Goal: Task Accomplishment & Management: Use online tool/utility

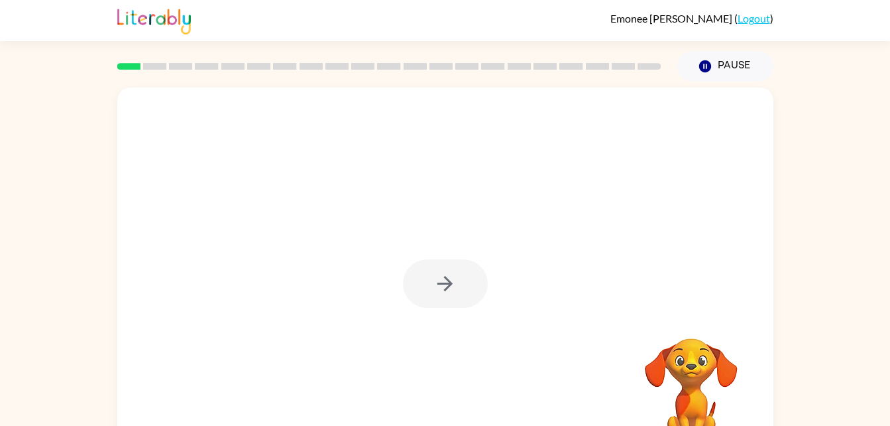
scroll to position [40, 0]
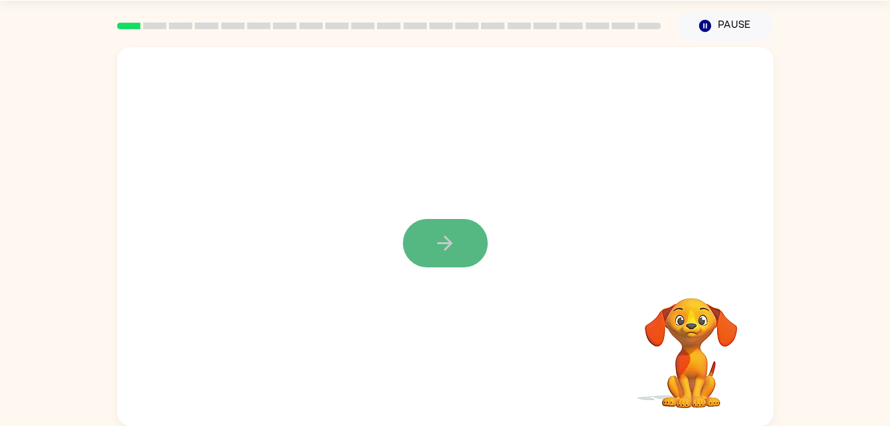
click at [448, 253] on icon "button" at bounding box center [445, 242] width 23 height 23
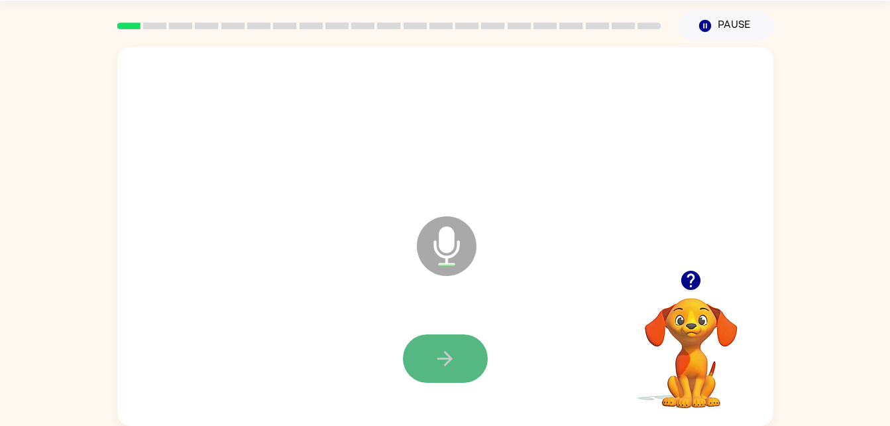
click at [426, 351] on button "button" at bounding box center [445, 358] width 85 height 48
click at [465, 354] on button "button" at bounding box center [445, 358] width 85 height 48
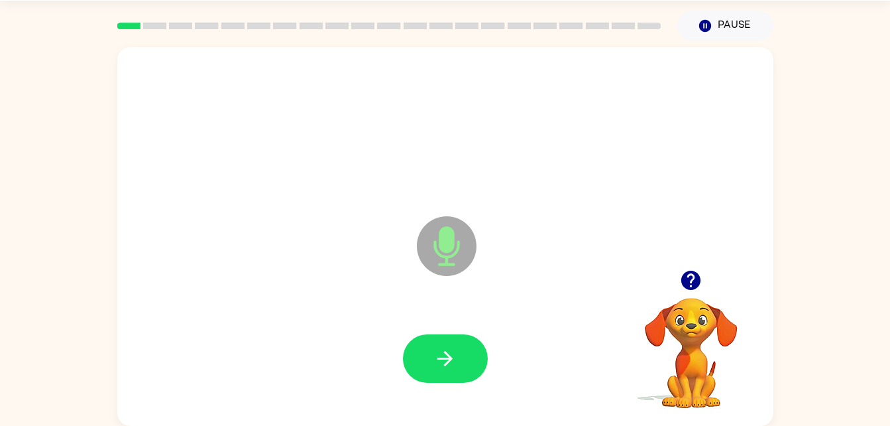
click at [427, 328] on div at bounding box center [446, 358] width 630 height 109
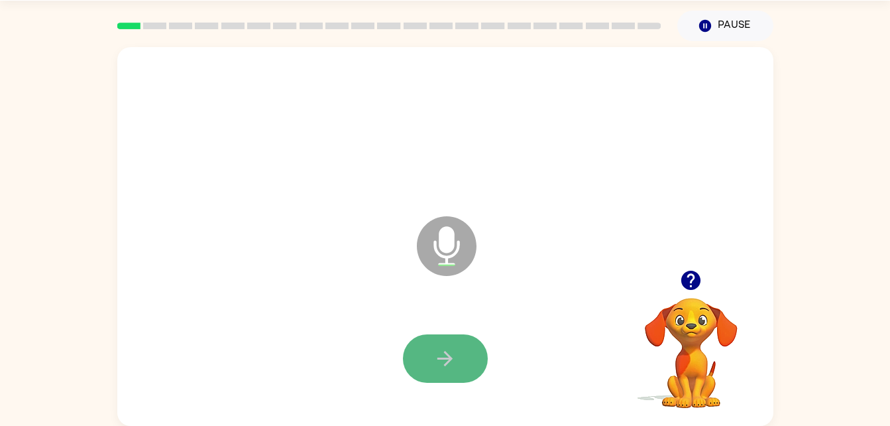
click at [430, 343] on button "button" at bounding box center [445, 358] width 85 height 48
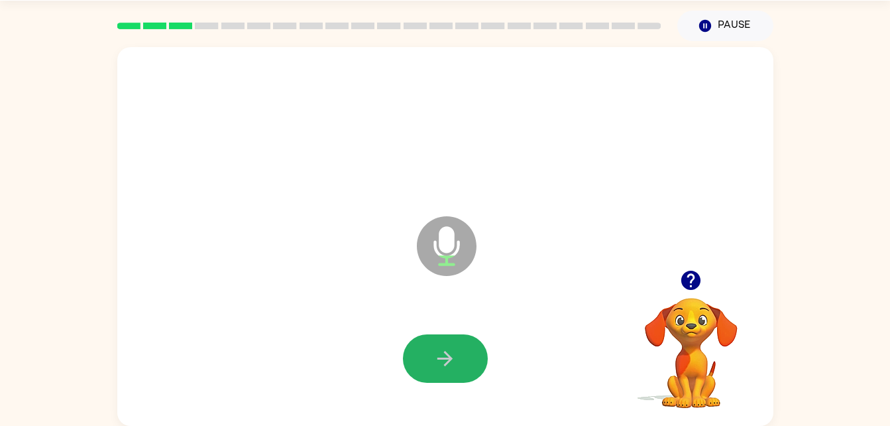
click at [430, 343] on button "button" at bounding box center [445, 358] width 85 height 48
click at [449, 340] on button "button" at bounding box center [445, 358] width 85 height 48
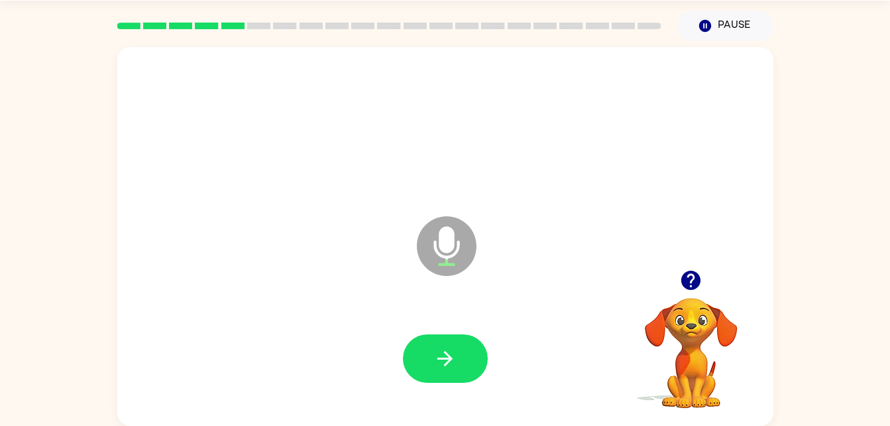
click at [403, 369] on div at bounding box center [445, 358] width 85 height 48
click at [423, 357] on button "button" at bounding box center [445, 358] width 85 height 48
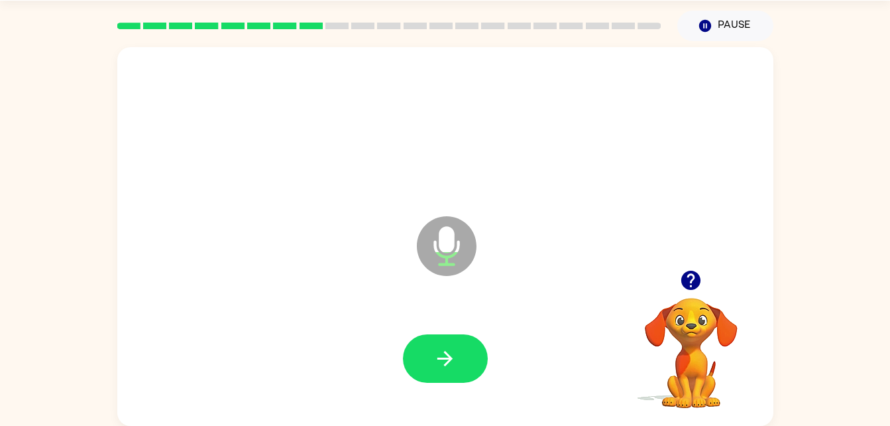
click at [423, 357] on button "button" at bounding box center [445, 358] width 85 height 48
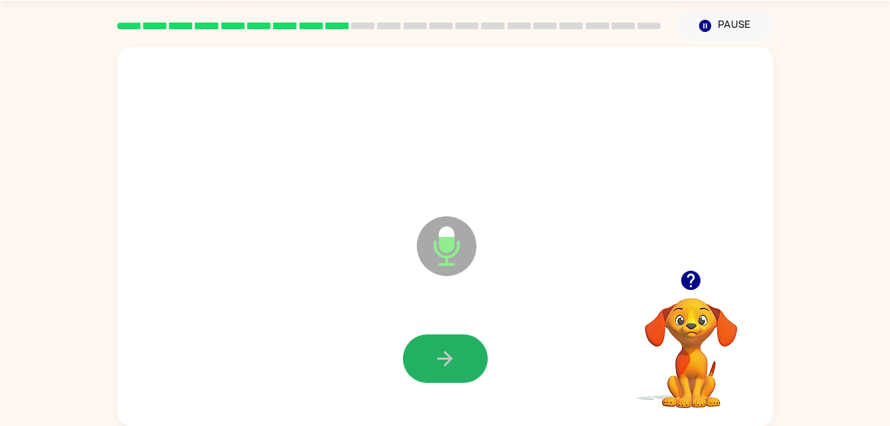
click at [423, 357] on button "button" at bounding box center [445, 358] width 85 height 48
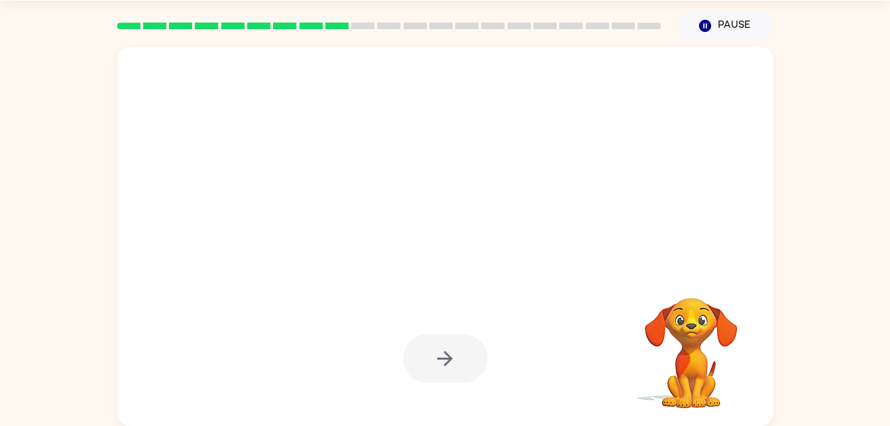
click at [423, 357] on div at bounding box center [445, 358] width 85 height 48
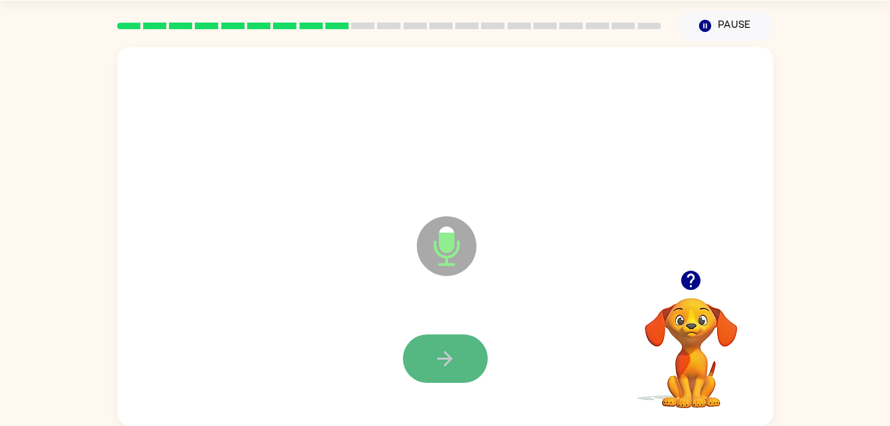
click at [459, 349] on button "button" at bounding box center [445, 358] width 85 height 48
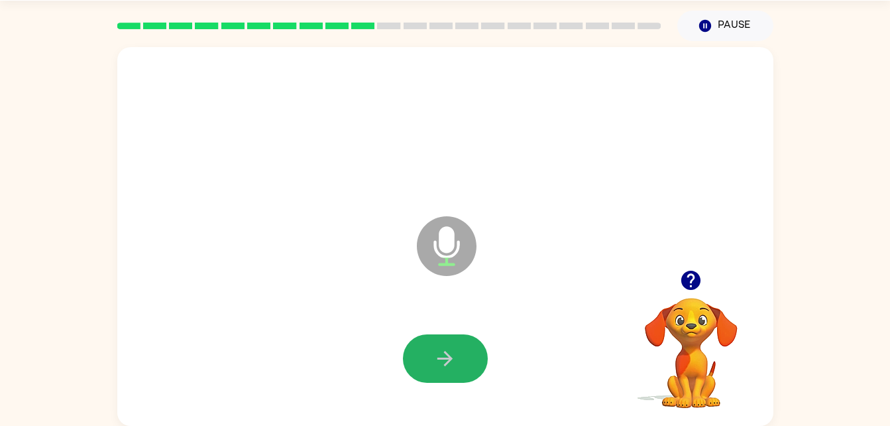
click at [459, 349] on button "button" at bounding box center [445, 358] width 85 height 48
click at [427, 343] on button "button" at bounding box center [445, 358] width 85 height 48
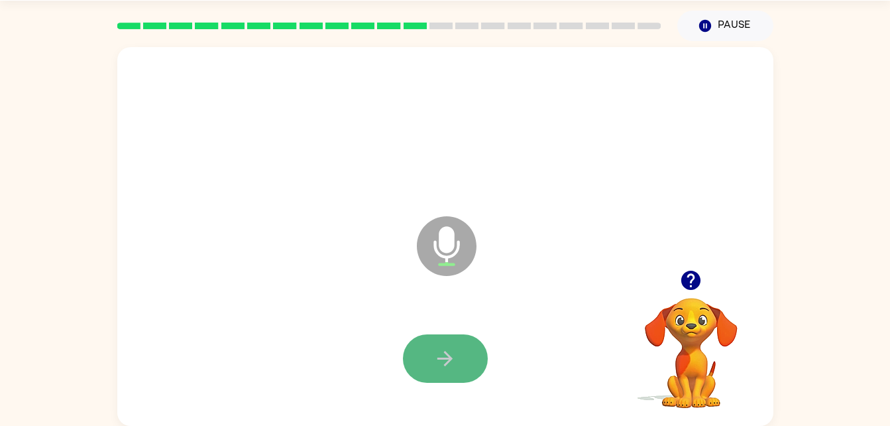
click at [444, 375] on button "button" at bounding box center [445, 358] width 85 height 48
click at [421, 359] on button "button" at bounding box center [445, 358] width 85 height 48
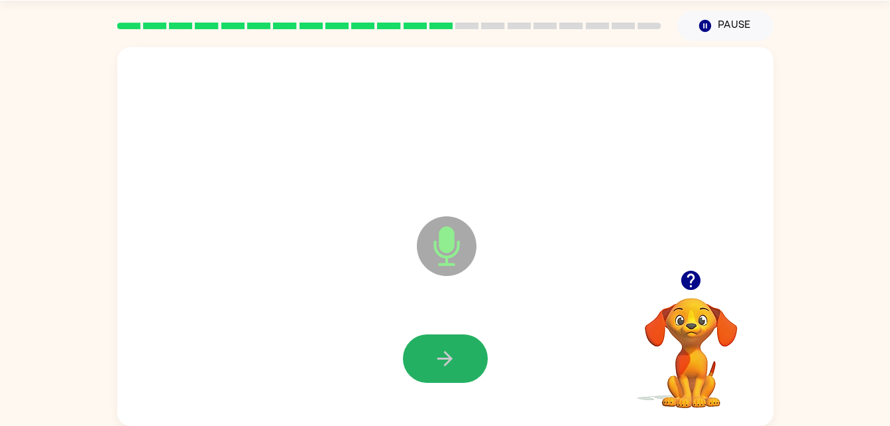
click at [421, 359] on button "button" at bounding box center [445, 358] width 85 height 48
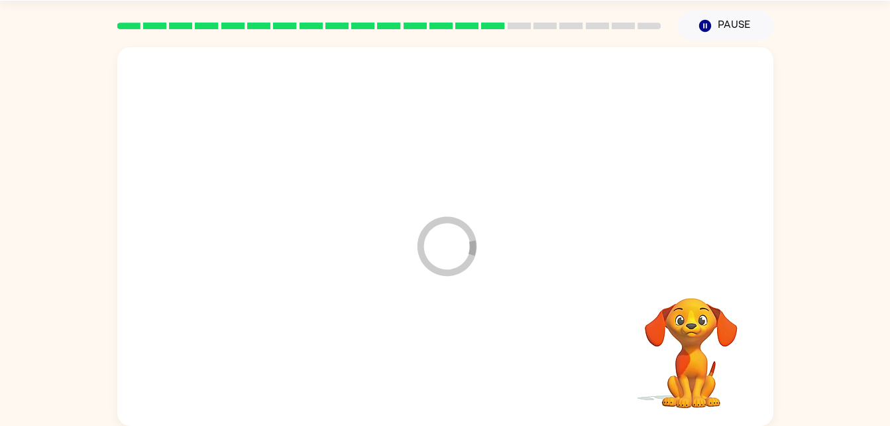
click at [421, 359] on div at bounding box center [446, 358] width 630 height 109
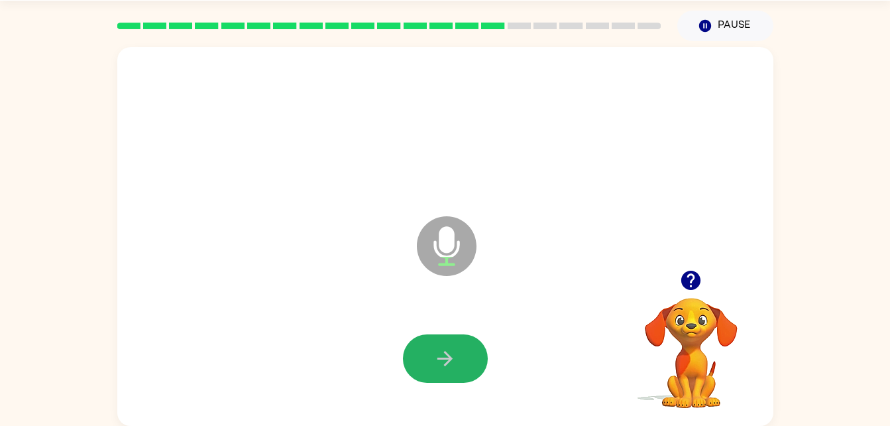
click at [421, 359] on button "button" at bounding box center [445, 358] width 85 height 48
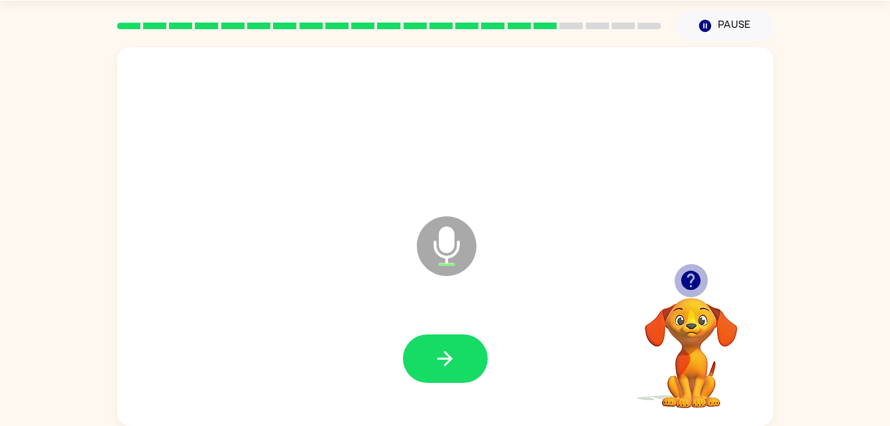
click at [694, 278] on icon "button" at bounding box center [691, 280] width 23 height 23
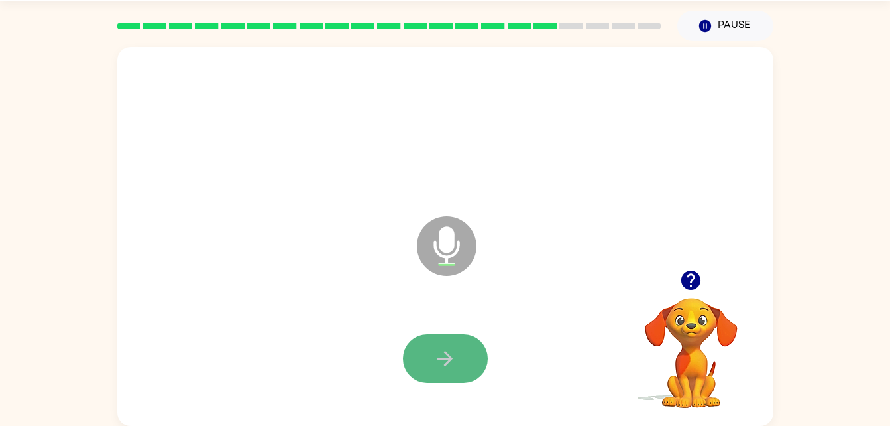
click at [461, 375] on button "button" at bounding box center [445, 358] width 85 height 48
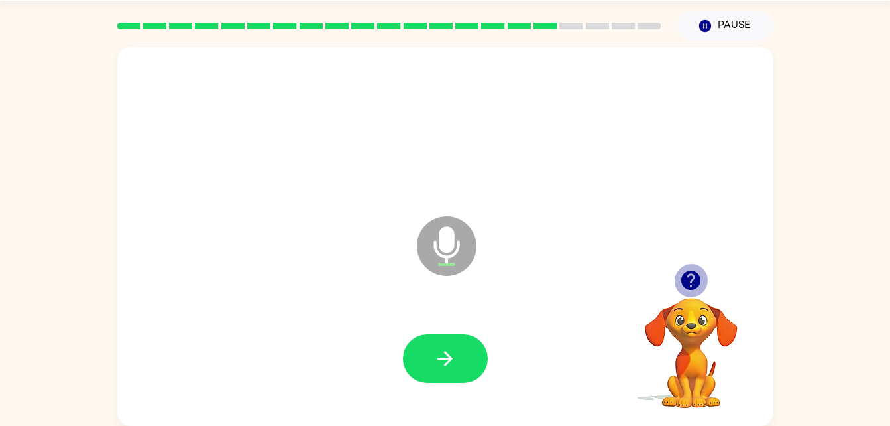
click at [676, 278] on button "button" at bounding box center [691, 280] width 34 height 34
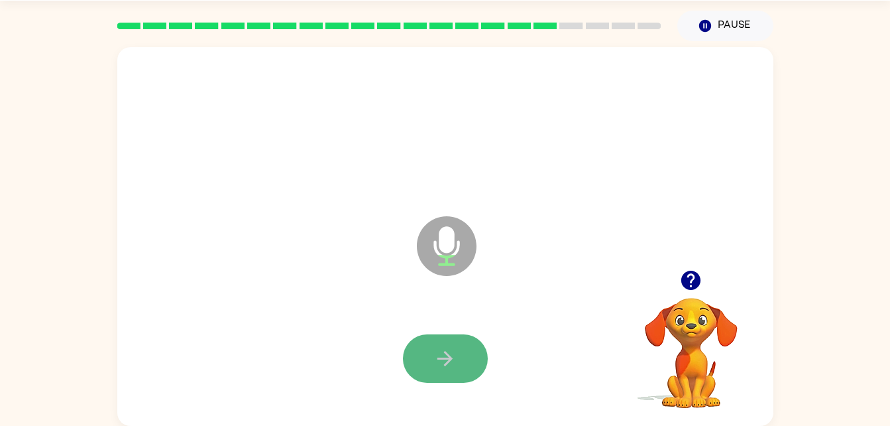
click at [458, 350] on button "button" at bounding box center [445, 358] width 85 height 48
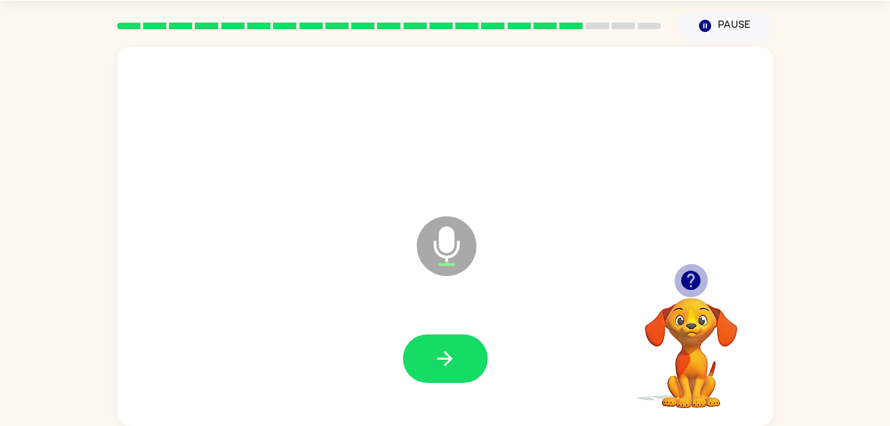
click at [691, 275] on icon "button" at bounding box center [691, 280] width 23 height 23
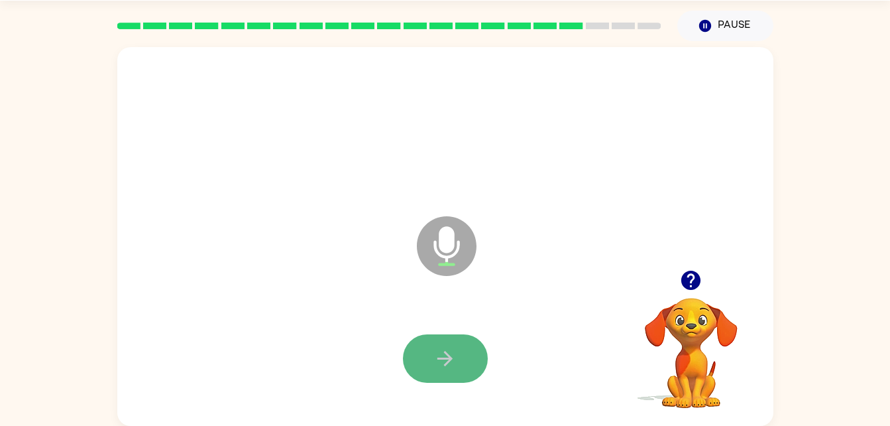
click at [471, 343] on button "button" at bounding box center [445, 358] width 85 height 48
click at [459, 349] on button "button" at bounding box center [445, 358] width 85 height 48
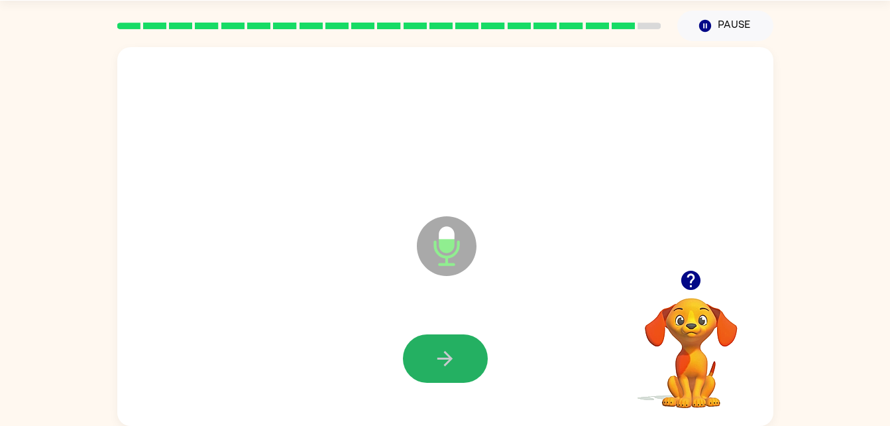
click at [459, 349] on button "button" at bounding box center [445, 358] width 85 height 48
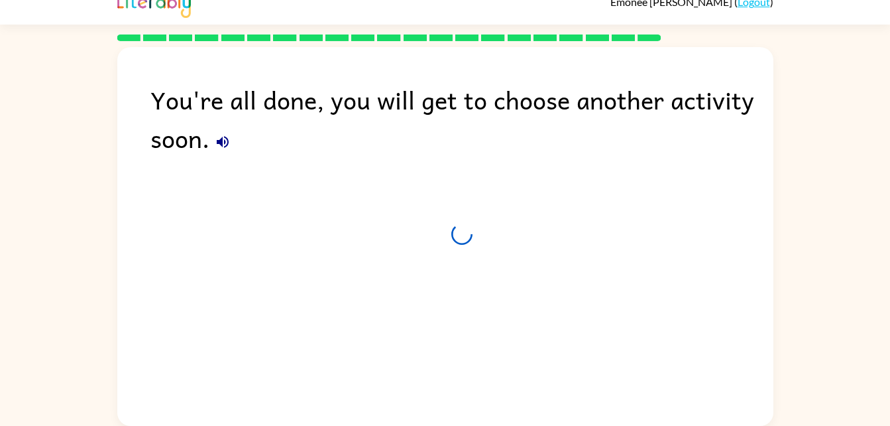
scroll to position [17, 0]
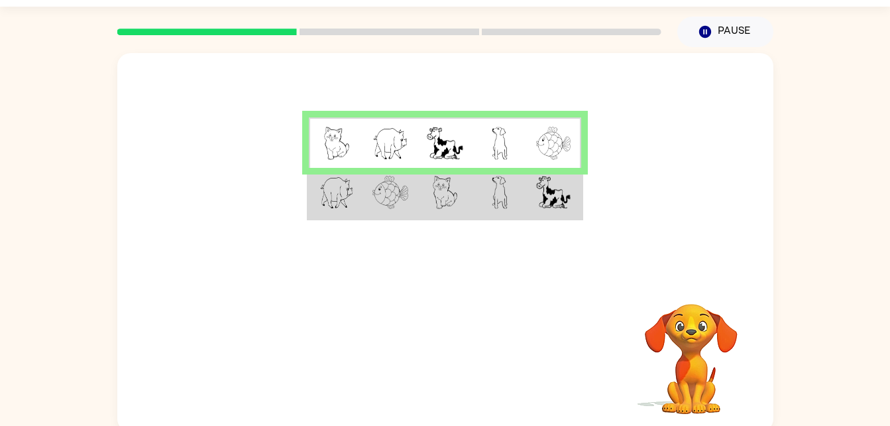
scroll to position [40, 0]
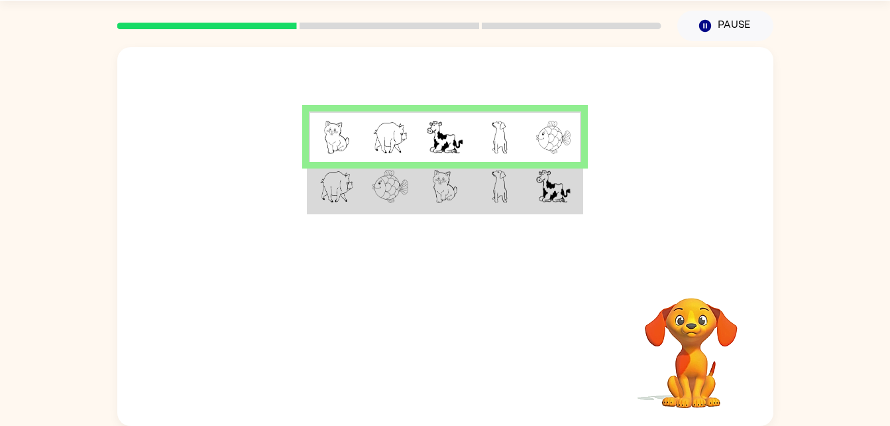
click at [558, 205] on td at bounding box center [554, 187] width 54 height 51
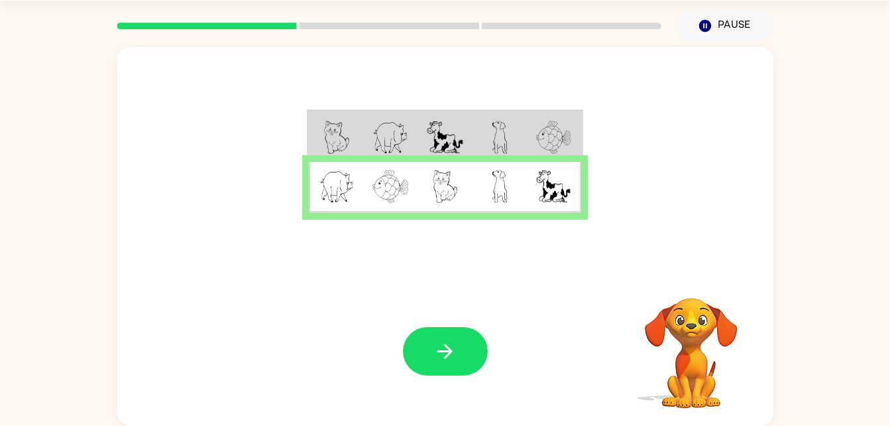
scroll to position [39, 0]
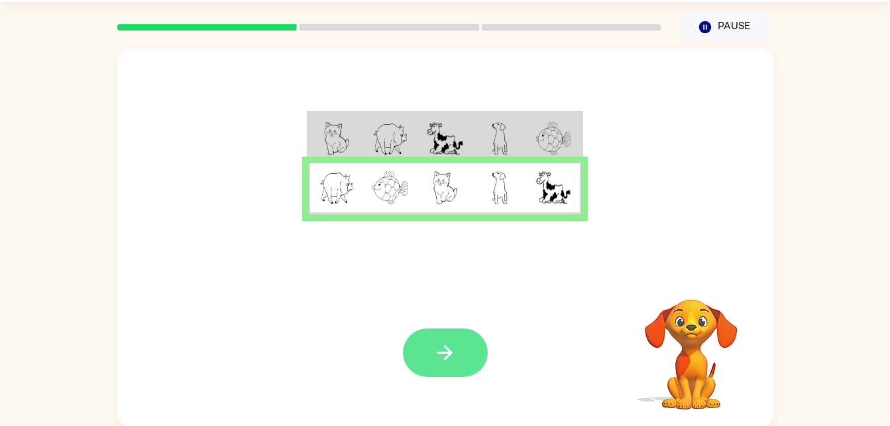
click at [468, 359] on button "button" at bounding box center [445, 352] width 85 height 48
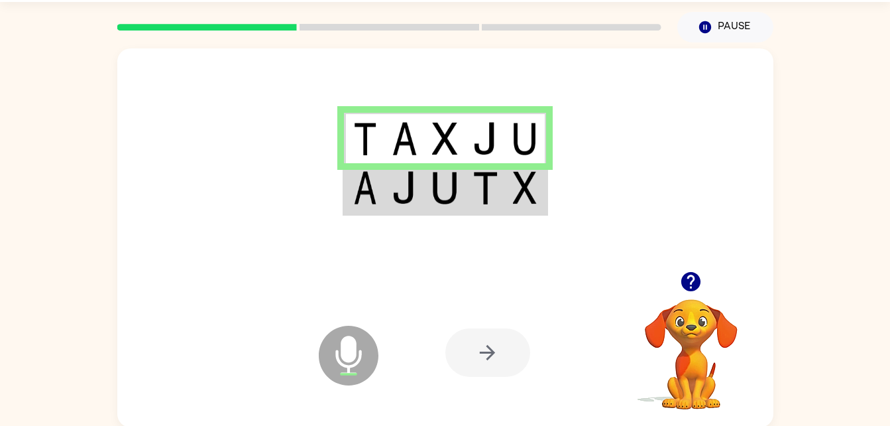
click at [465, 178] on td at bounding box center [445, 188] width 40 height 51
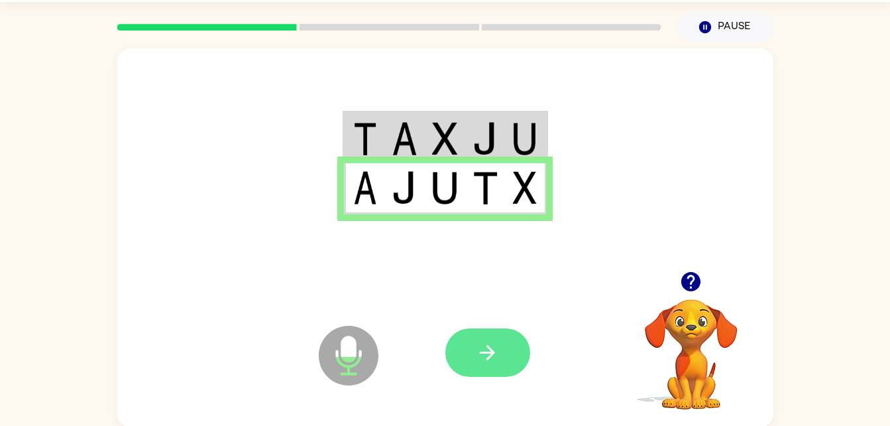
click at [510, 343] on button "button" at bounding box center [488, 352] width 85 height 48
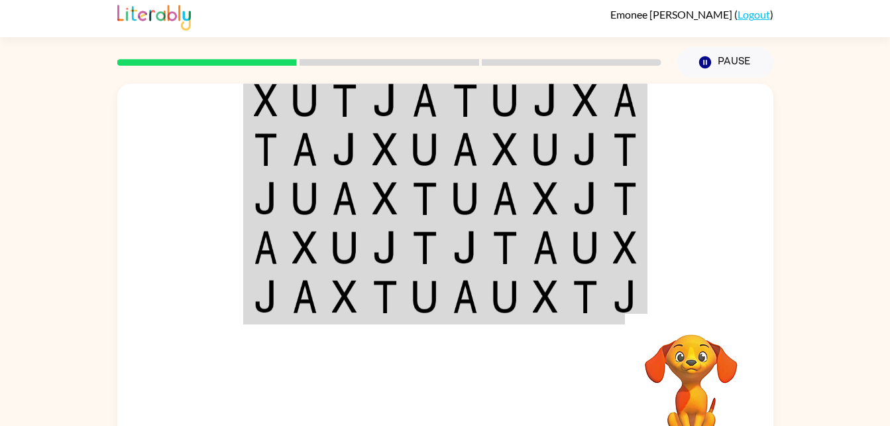
scroll to position [0, 0]
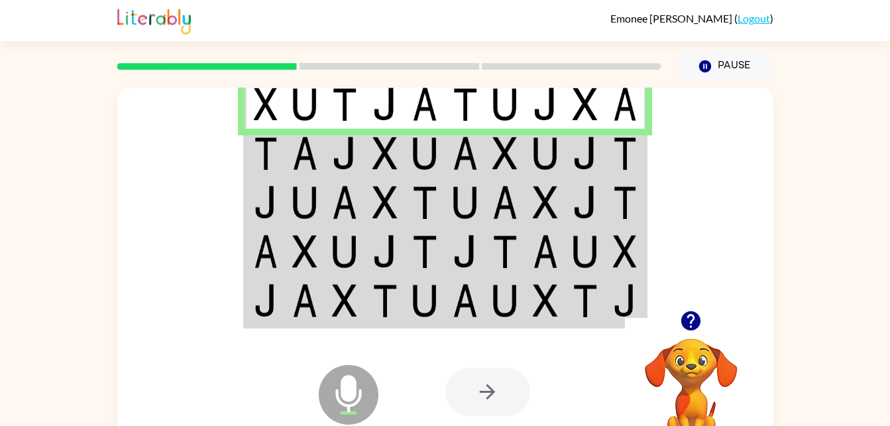
click at [459, 174] on td at bounding box center [466, 153] width 40 height 49
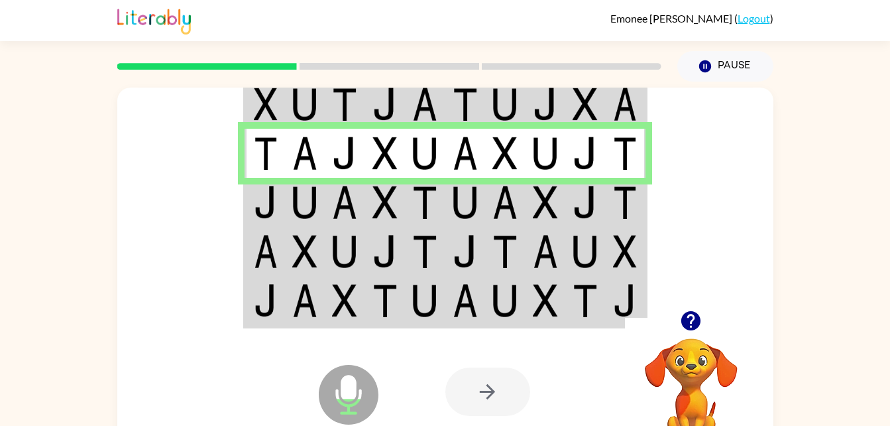
click at [507, 219] on img at bounding box center [505, 202] width 25 height 33
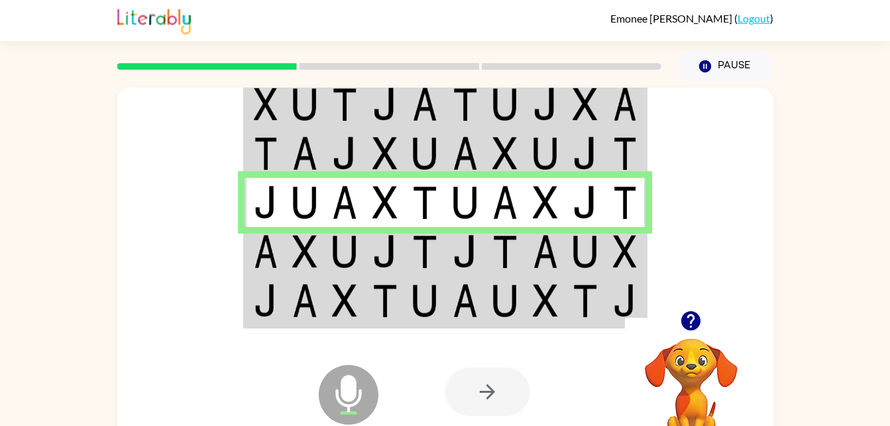
scroll to position [40, 0]
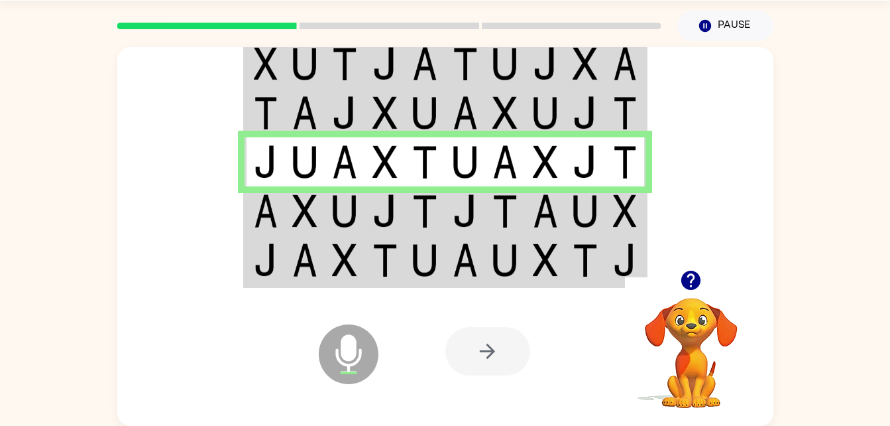
click at [454, 205] on img at bounding box center [465, 210] width 25 height 33
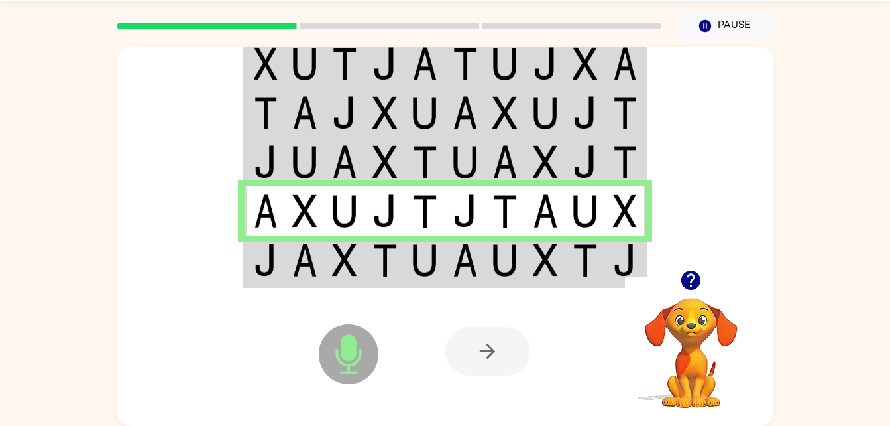
click at [547, 271] on img at bounding box center [545, 259] width 25 height 33
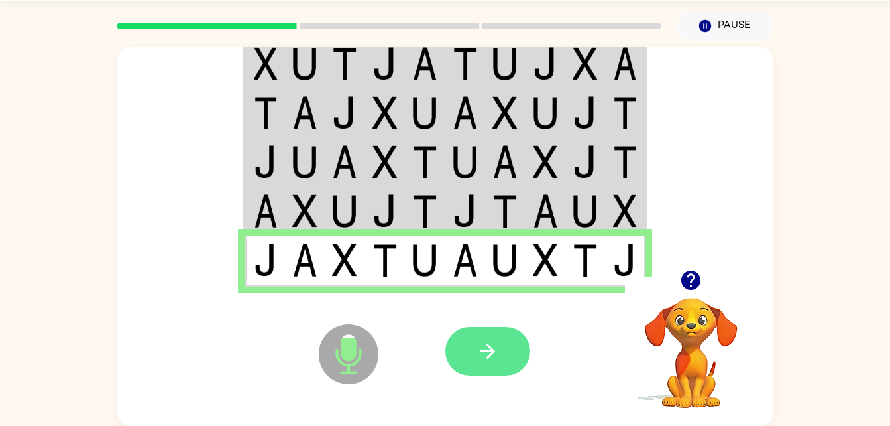
click at [514, 364] on button "button" at bounding box center [488, 351] width 85 height 48
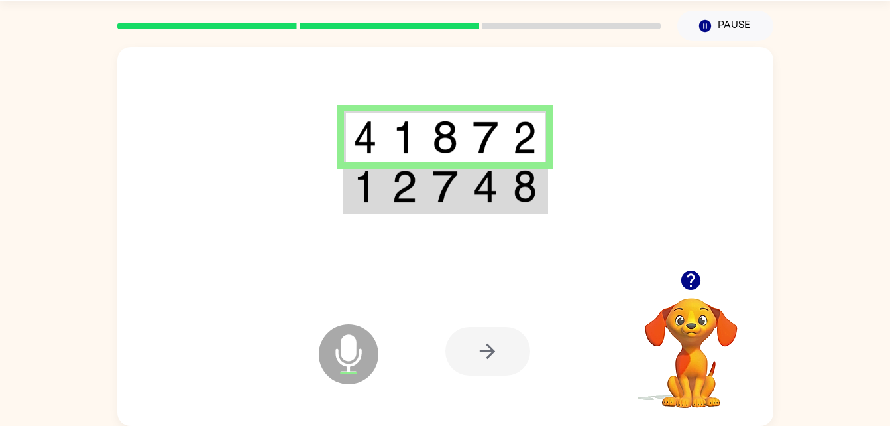
click at [443, 186] on img at bounding box center [444, 186] width 25 height 33
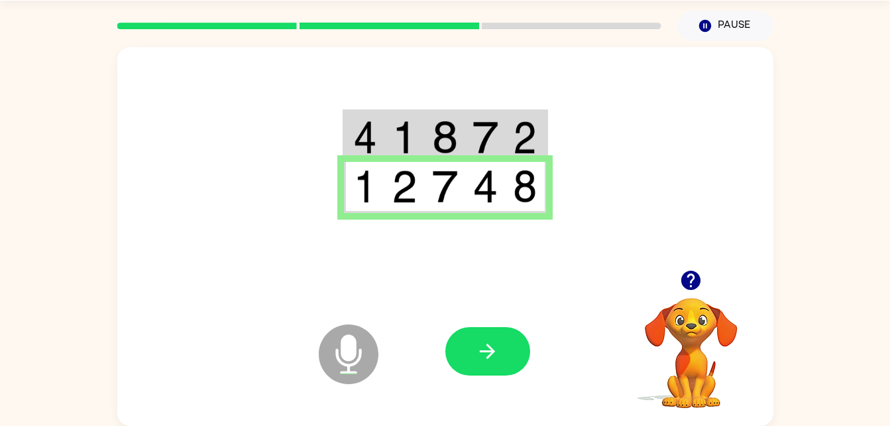
click at [443, 186] on img at bounding box center [444, 186] width 25 height 33
click at [505, 342] on button "button" at bounding box center [488, 351] width 85 height 48
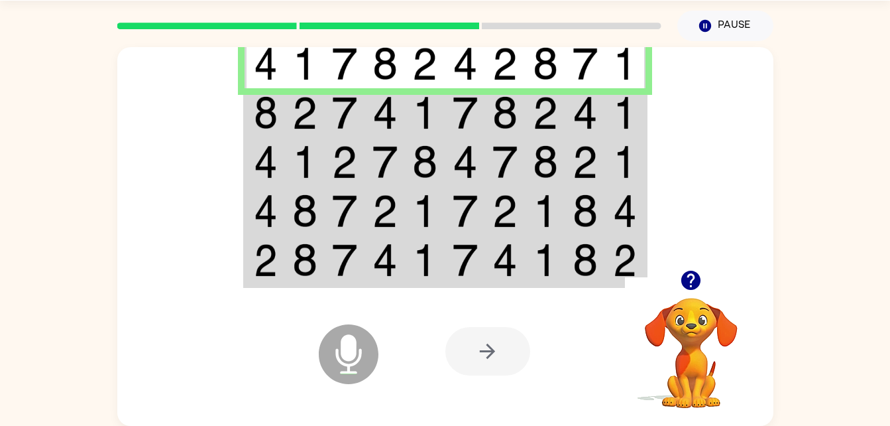
click at [394, 125] on img at bounding box center [385, 112] width 25 height 33
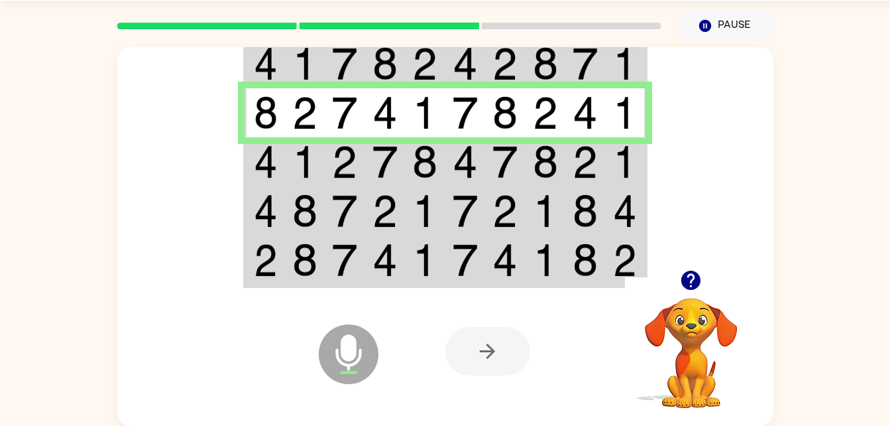
click at [371, 148] on td at bounding box center [385, 161] width 40 height 49
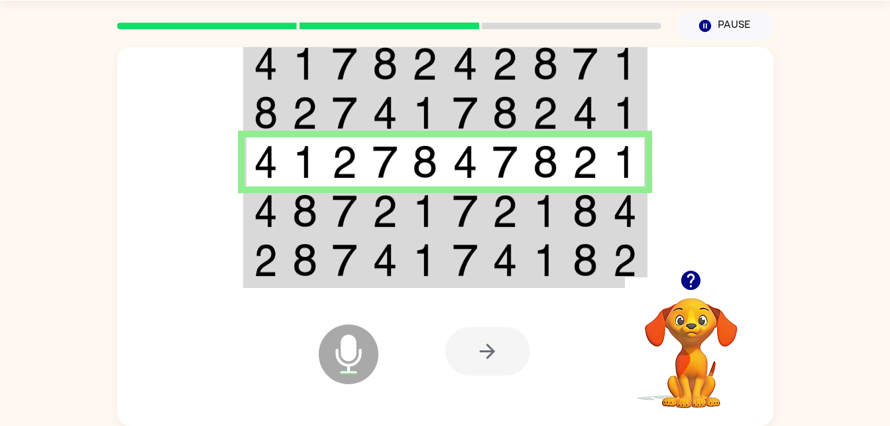
click at [317, 221] on img at bounding box center [304, 210] width 25 height 33
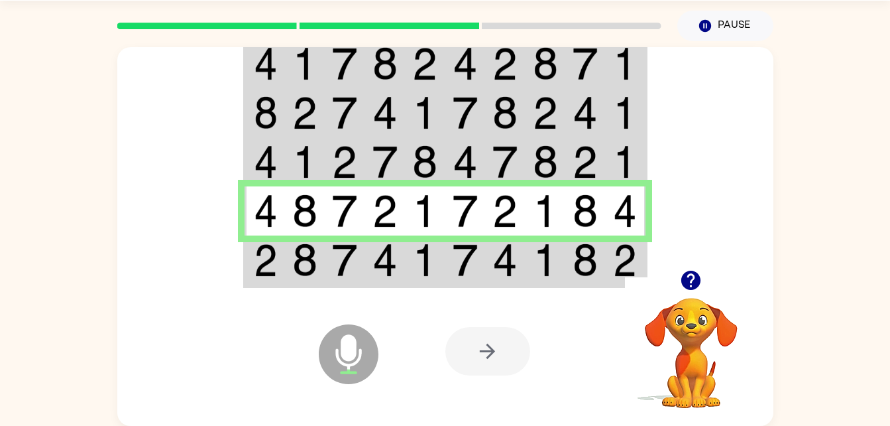
click at [257, 263] on img at bounding box center [266, 259] width 24 height 33
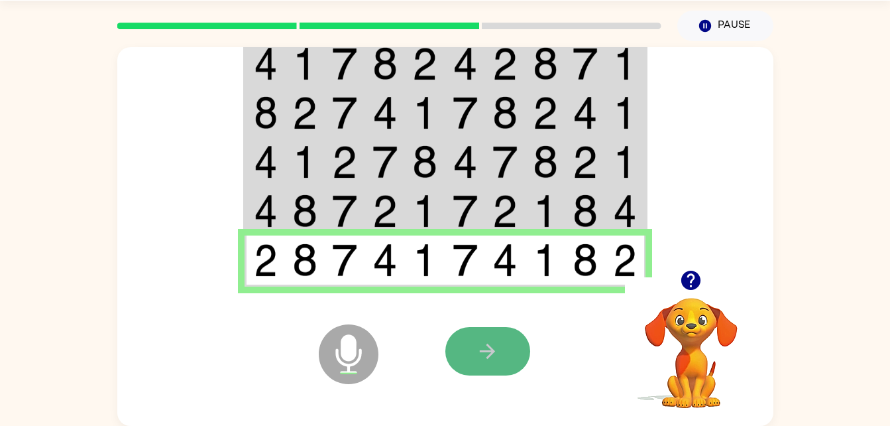
click at [459, 357] on button "button" at bounding box center [488, 351] width 85 height 48
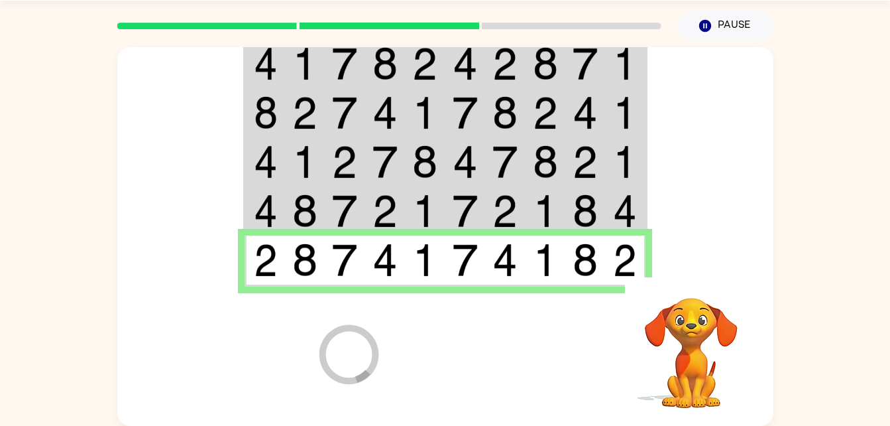
scroll to position [17, 0]
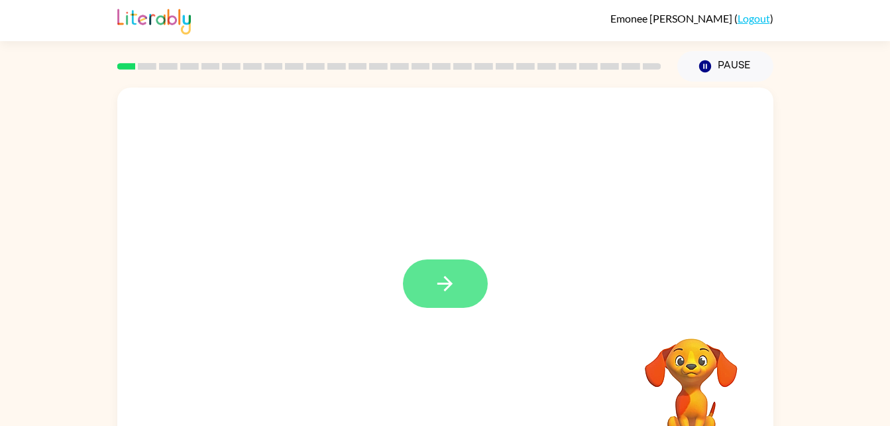
click at [465, 286] on button "button" at bounding box center [445, 283] width 85 height 48
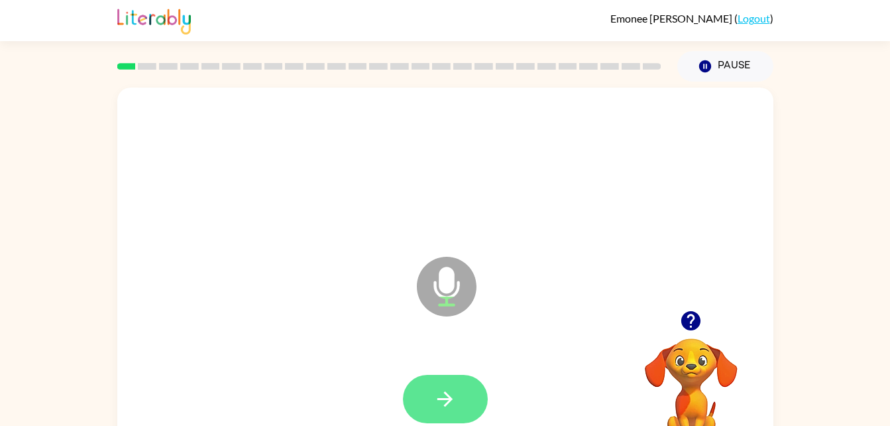
click at [469, 407] on button "button" at bounding box center [445, 399] width 85 height 48
click at [423, 393] on button "button" at bounding box center [445, 399] width 85 height 48
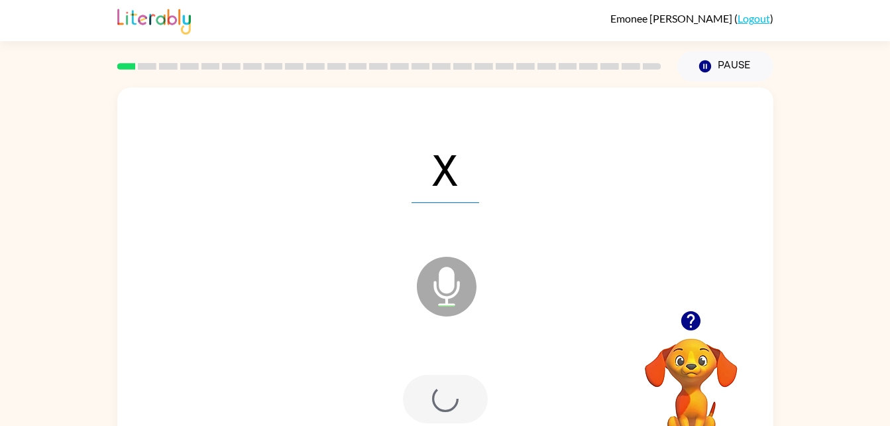
click at [428, 400] on div at bounding box center [445, 399] width 85 height 48
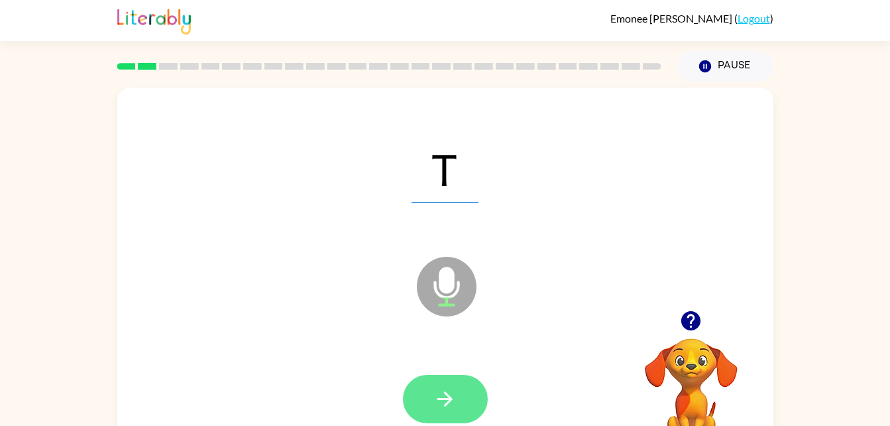
click at [411, 394] on button "button" at bounding box center [445, 399] width 85 height 48
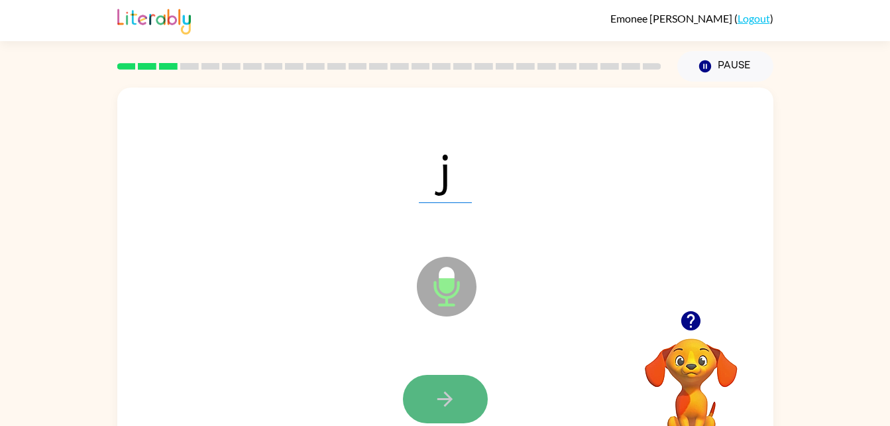
click at [416, 408] on button "button" at bounding box center [445, 399] width 85 height 48
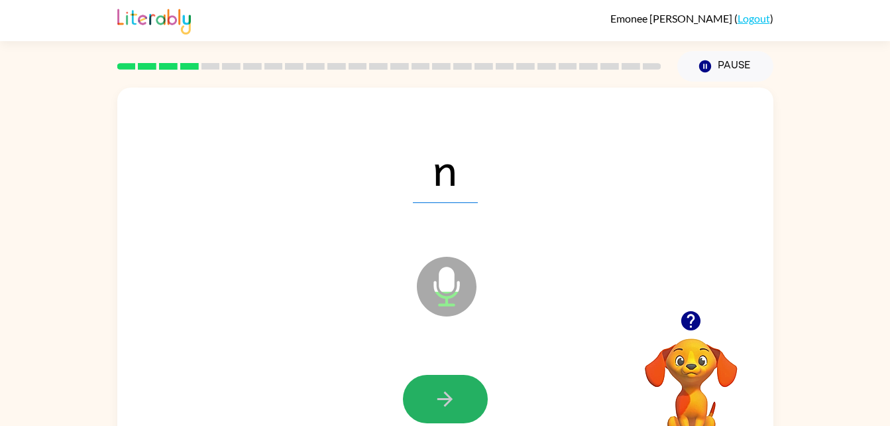
click at [416, 408] on button "button" at bounding box center [445, 399] width 85 height 48
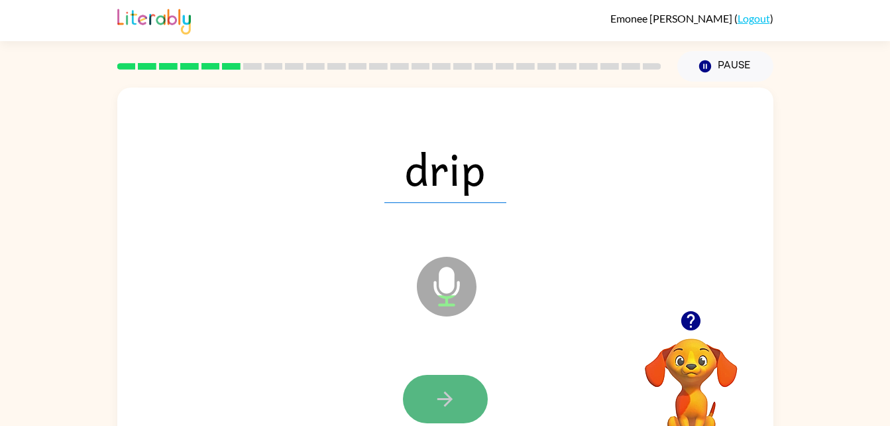
click at [417, 408] on button "button" at bounding box center [445, 399] width 85 height 48
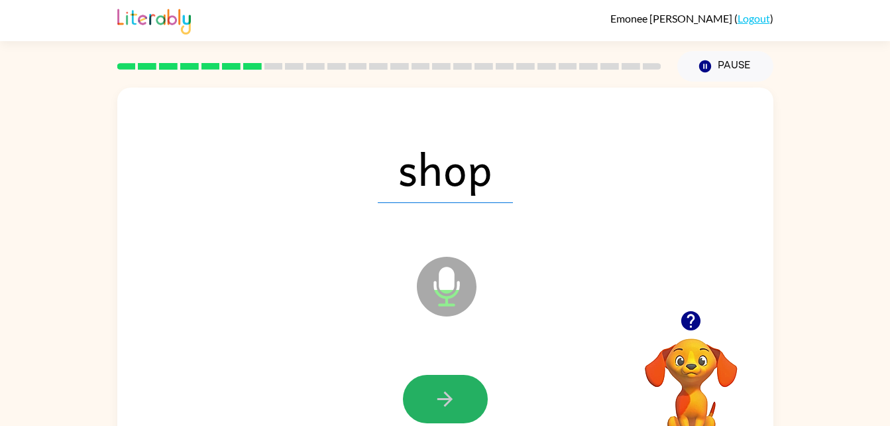
click at [417, 408] on button "button" at bounding box center [445, 399] width 85 height 48
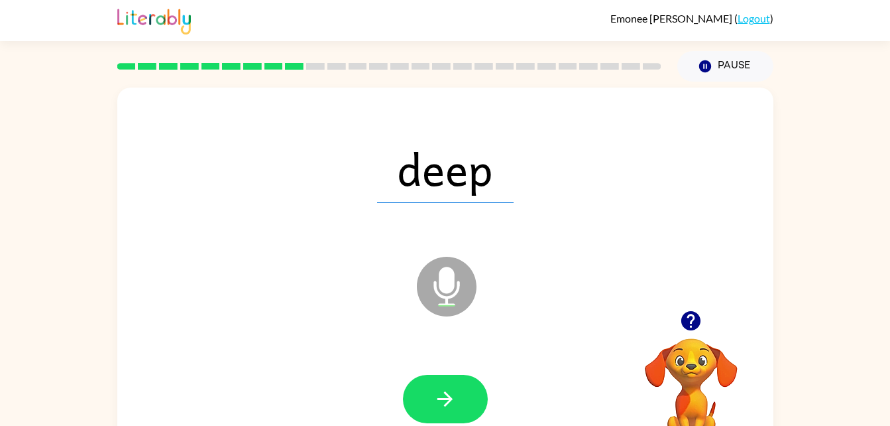
click at [692, 322] on icon "button" at bounding box center [691, 320] width 23 height 23
click at [450, 397] on icon "button" at bounding box center [445, 398] width 15 height 15
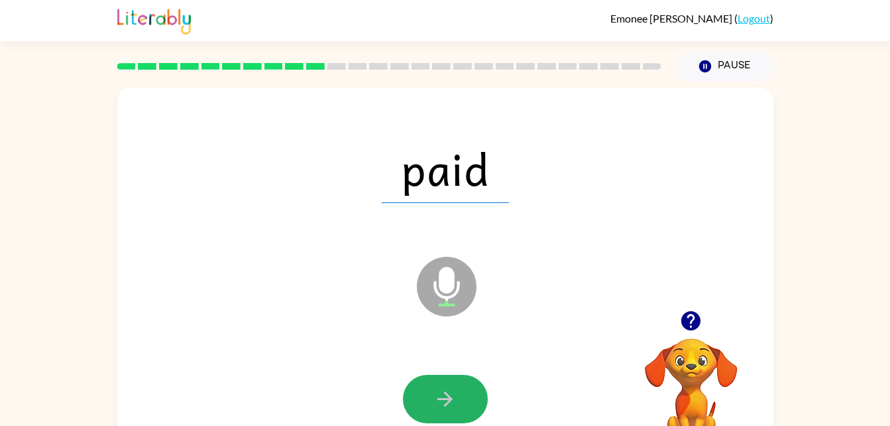
click at [450, 397] on icon "button" at bounding box center [445, 398] width 15 height 15
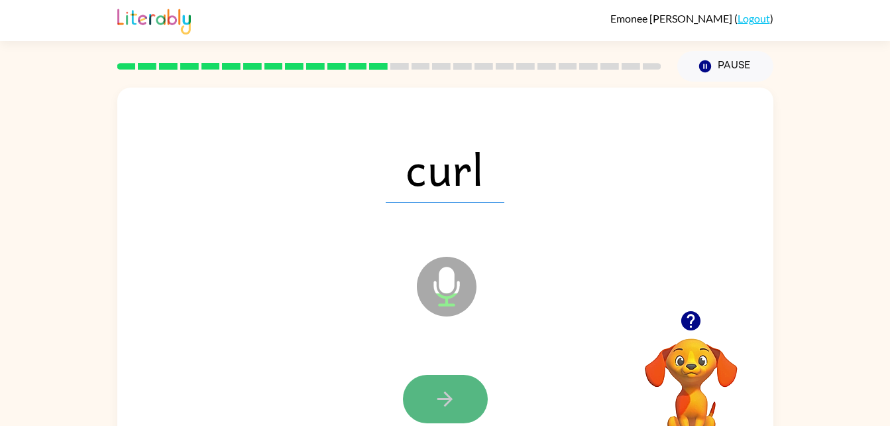
click at [416, 387] on button "button" at bounding box center [445, 399] width 85 height 48
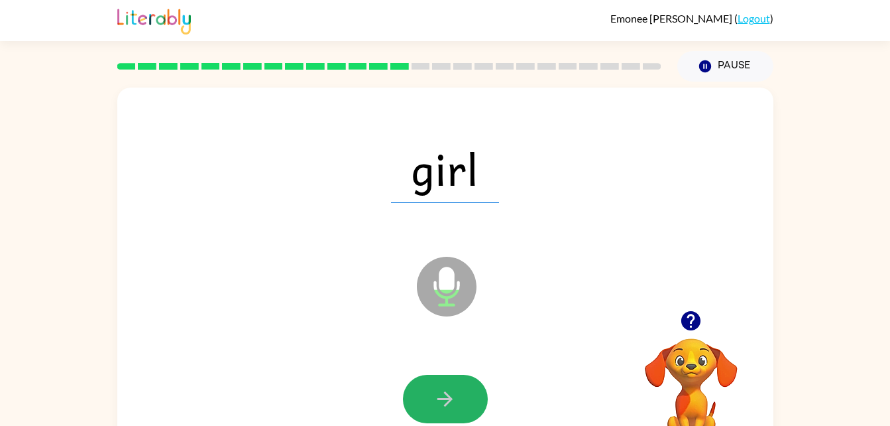
click at [416, 387] on button "button" at bounding box center [445, 399] width 85 height 48
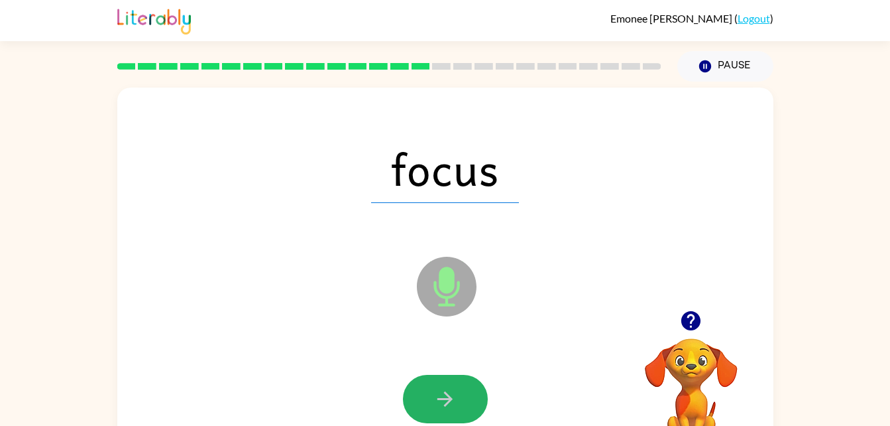
click at [416, 387] on button "button" at bounding box center [445, 399] width 85 height 48
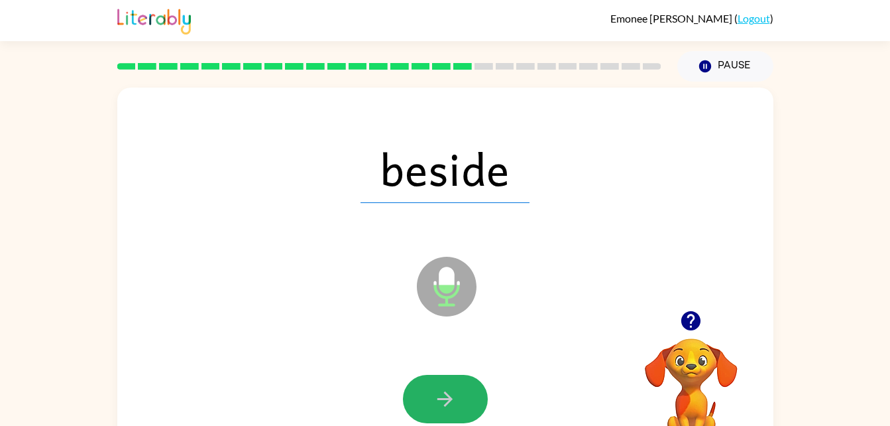
click at [416, 387] on button "button" at bounding box center [445, 399] width 85 height 48
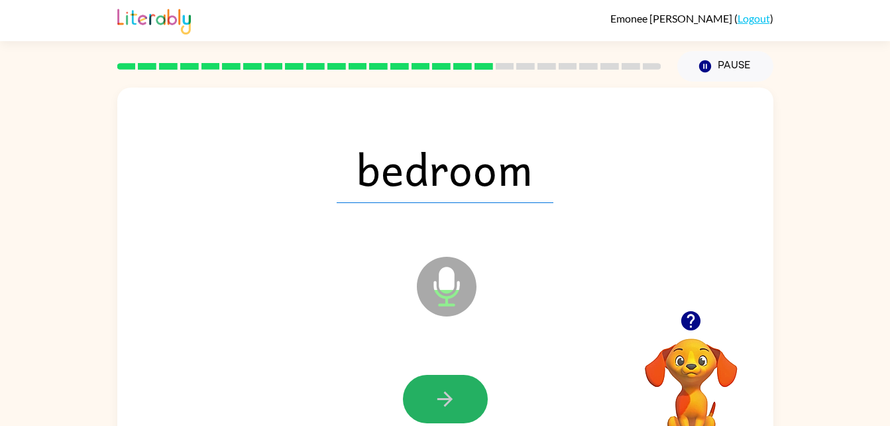
click at [416, 387] on button "button" at bounding box center [445, 399] width 85 height 48
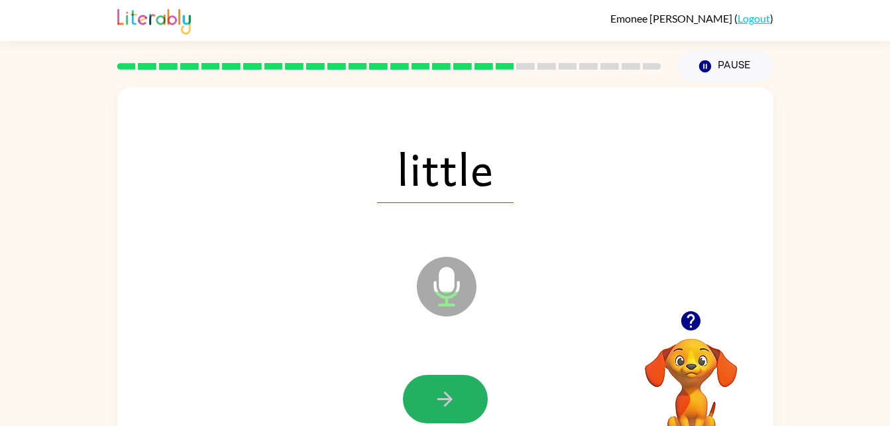
click at [416, 387] on button "button" at bounding box center [445, 399] width 85 height 48
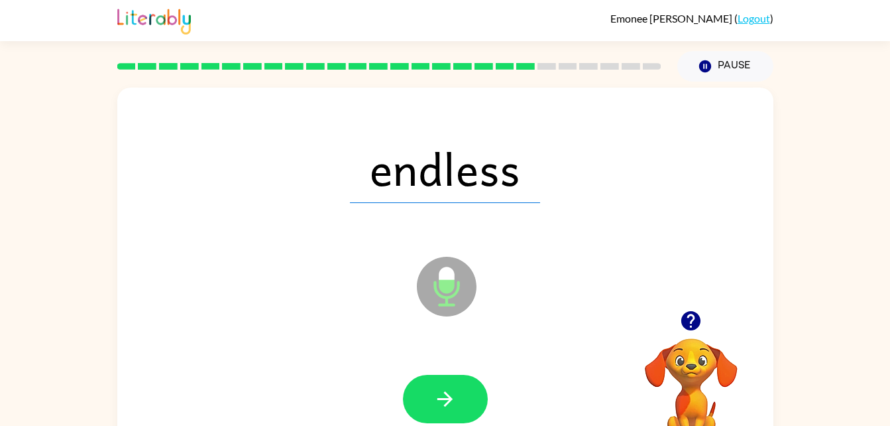
click at [416, 387] on button "button" at bounding box center [445, 399] width 85 height 48
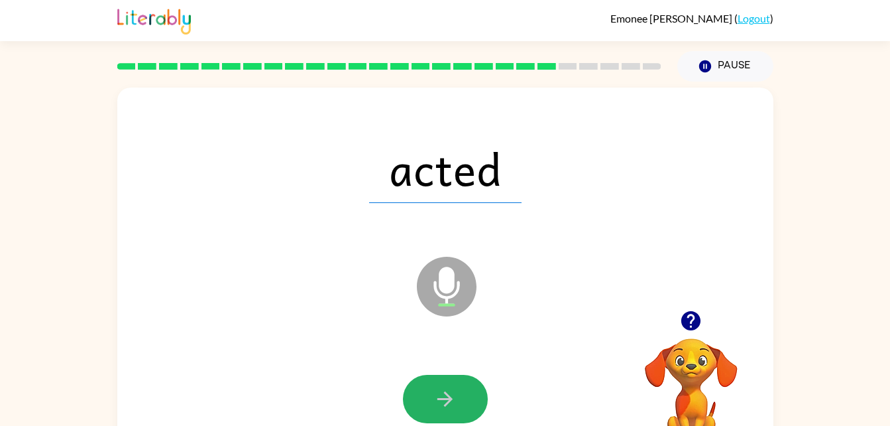
click at [416, 387] on button "button" at bounding box center [445, 399] width 85 height 48
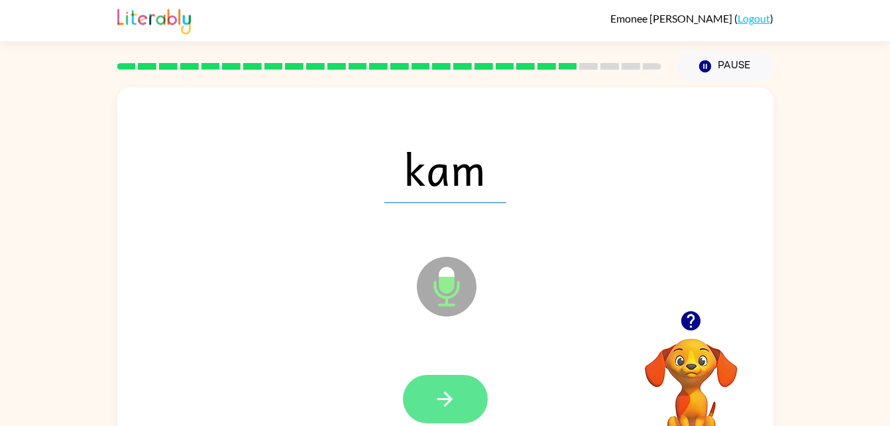
click at [476, 399] on button "button" at bounding box center [445, 399] width 85 height 48
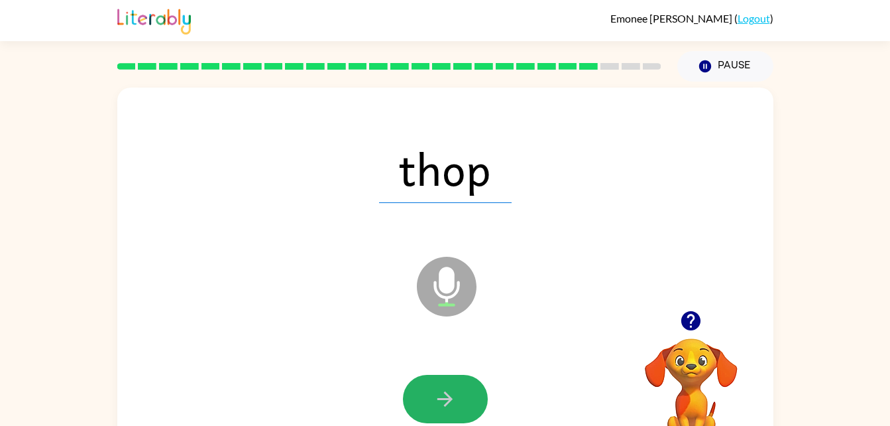
click at [476, 399] on button "button" at bounding box center [445, 399] width 85 height 48
